Goal: Book appointment/travel/reservation

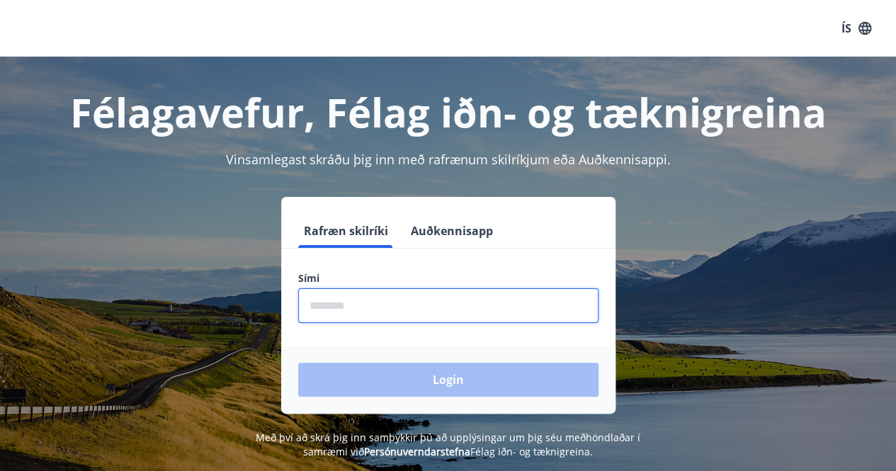
drag, startPoint x: 340, startPoint y: 305, endPoint x: 346, endPoint y: 316, distance: 12.7
click at [340, 305] on input "phone" at bounding box center [448, 305] width 300 height 35
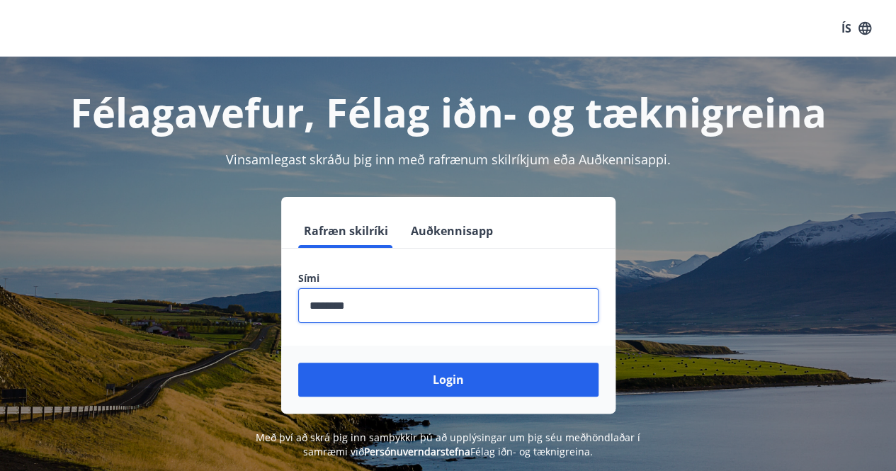
type input "********"
click at [298, 363] on button "Login" at bounding box center [448, 380] width 300 height 34
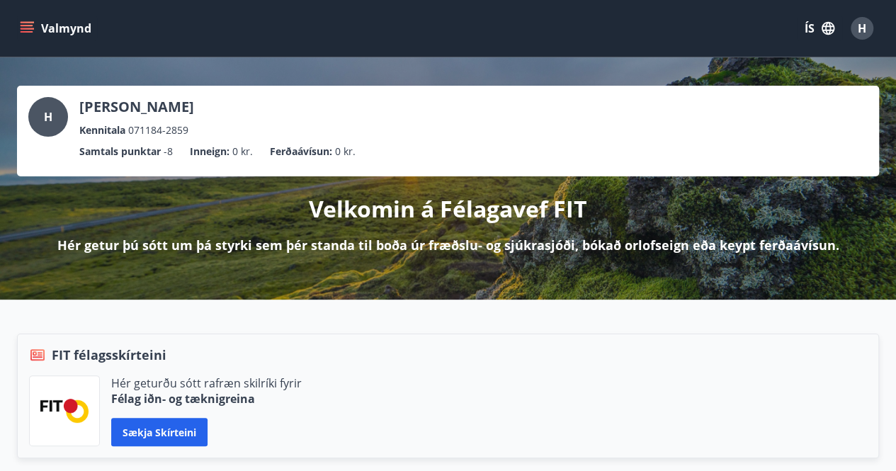
click at [37, 26] on button "Valmynd" at bounding box center [57, 29] width 80 height 26
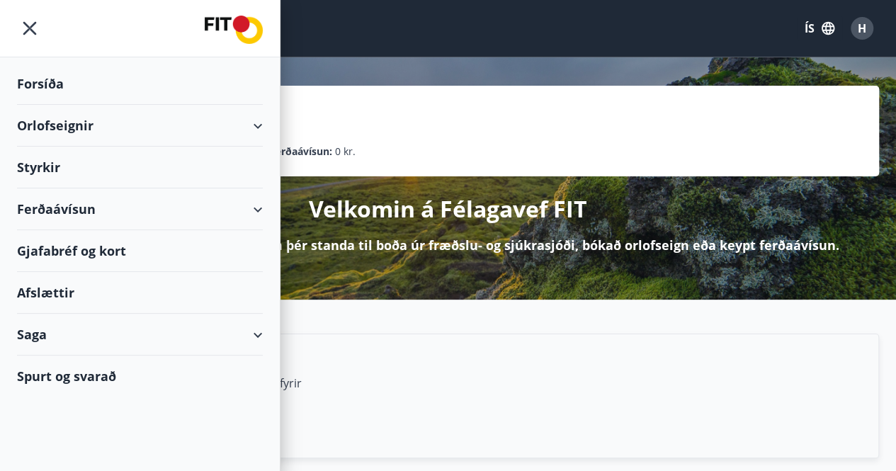
click at [71, 130] on div "Orlofseignir" at bounding box center [140, 126] width 246 height 42
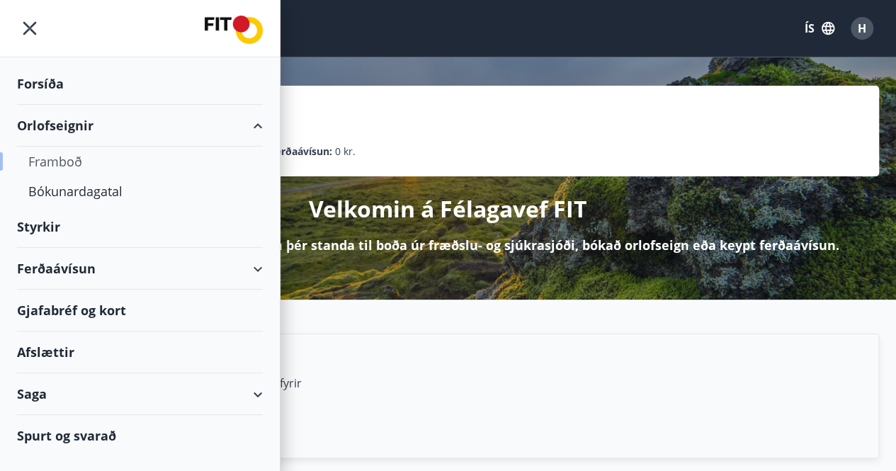
click at [69, 164] on div "Framboð" at bounding box center [139, 162] width 223 height 30
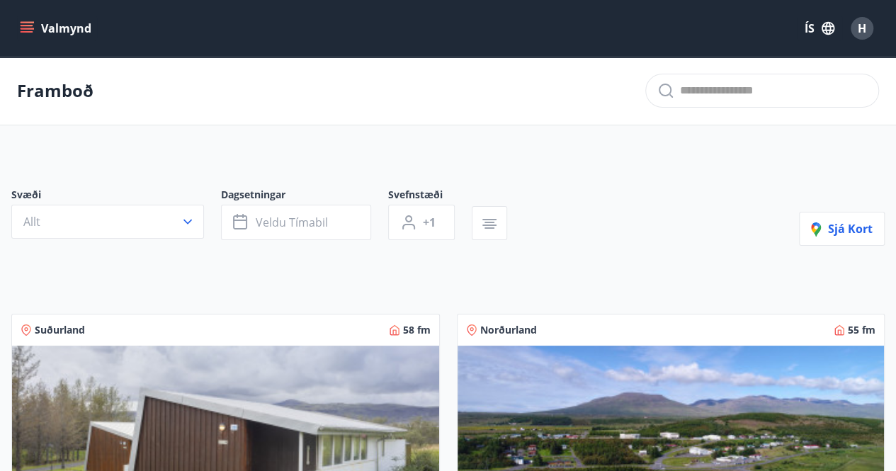
click at [28, 23] on icon "menu" at bounding box center [27, 28] width 14 height 14
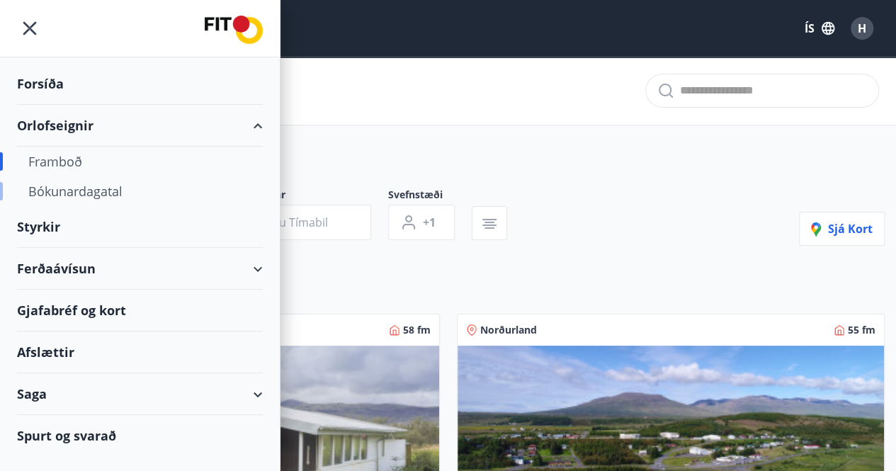
click at [84, 191] on div "Bókunardagatal" at bounding box center [139, 191] width 223 height 30
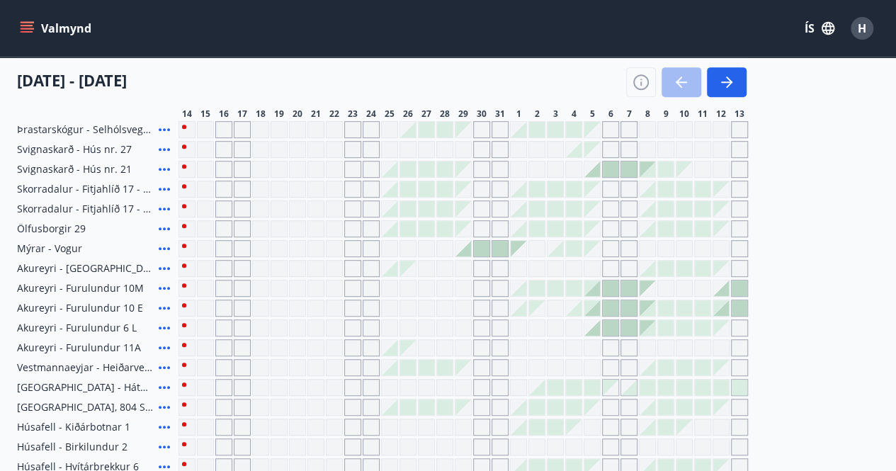
scroll to position [71, 0]
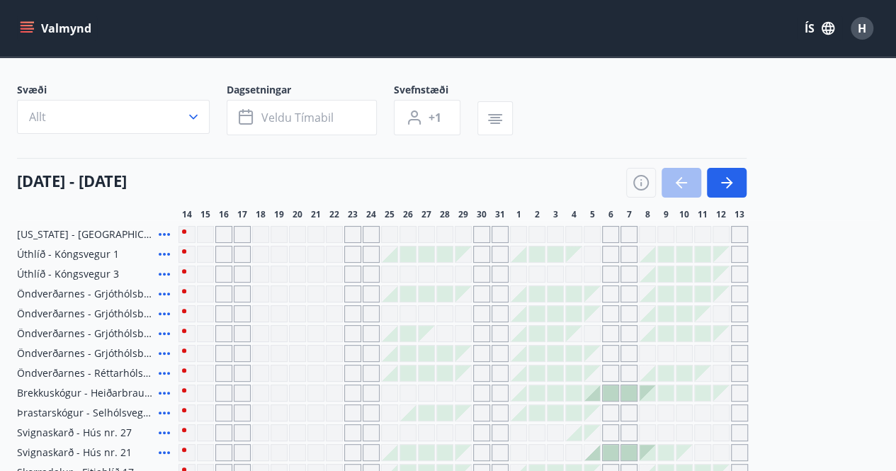
click at [203, 226] on div "Gráir dagar eru ekki bókanlegir" at bounding box center [205, 234] width 17 height 17
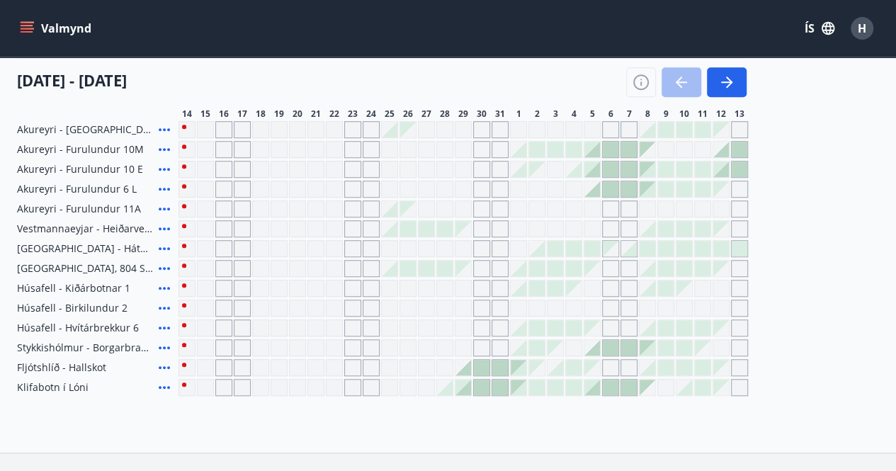
scroll to position [496, 0]
